Goal: Task Accomplishment & Management: Use online tool/utility

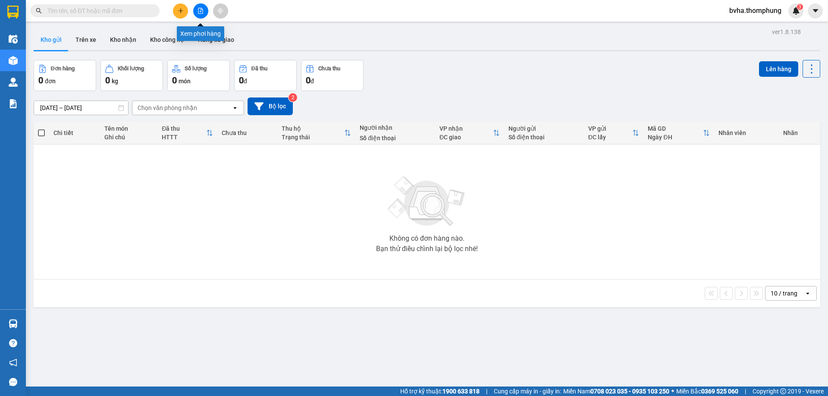
click at [201, 11] on icon "file-add" at bounding box center [200, 11] width 6 height 6
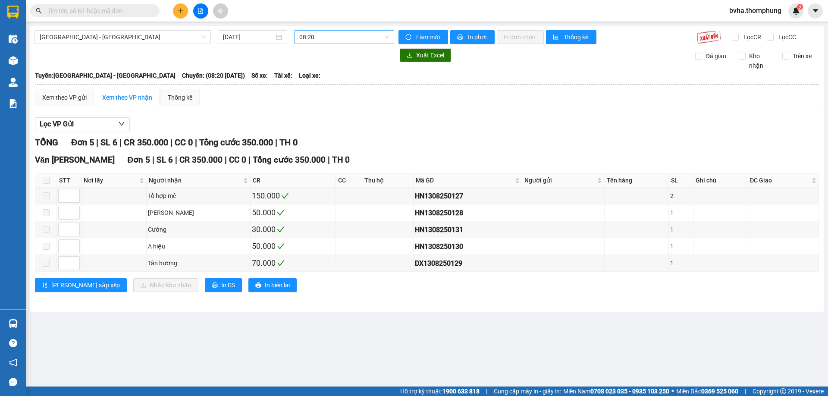
click at [341, 32] on span "08:20" at bounding box center [344, 37] width 90 height 13
click at [322, 81] on div "10:00" at bounding box center [332, 81] width 67 height 9
